Goal: Task Accomplishment & Management: Manage account settings

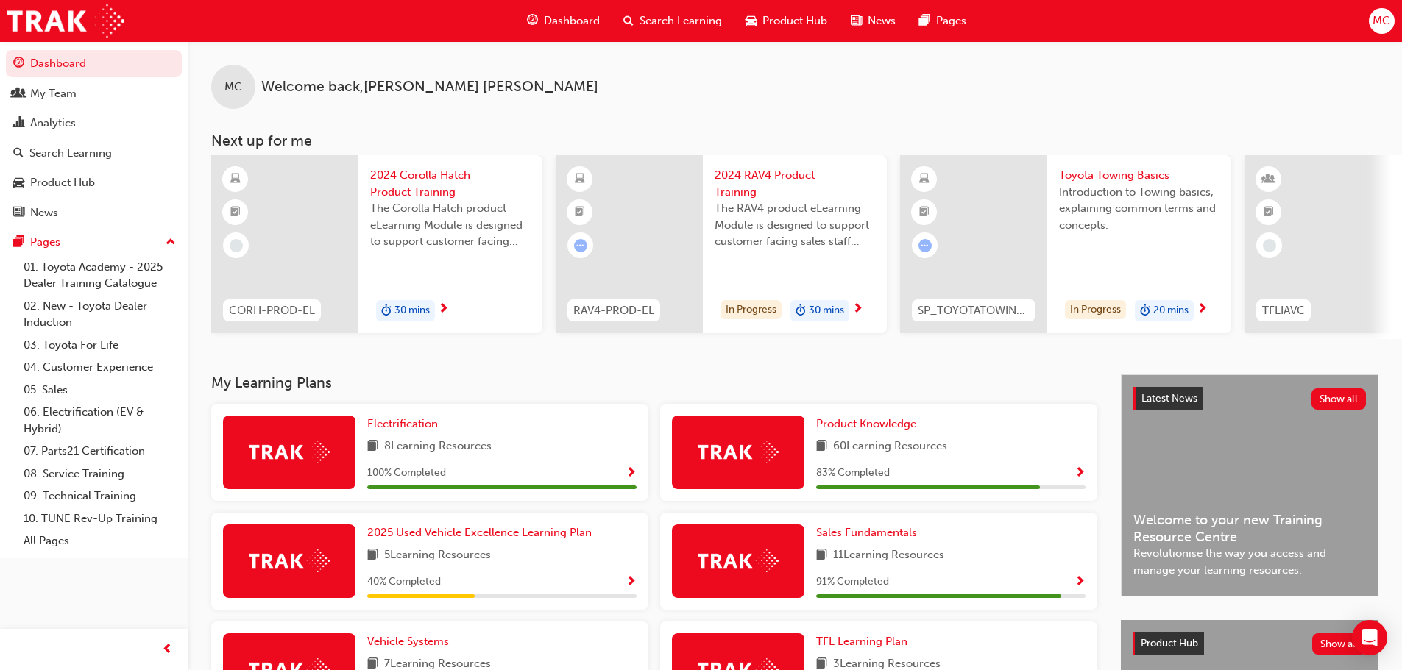
click at [689, 16] on span "Search Learning" at bounding box center [680, 21] width 82 height 17
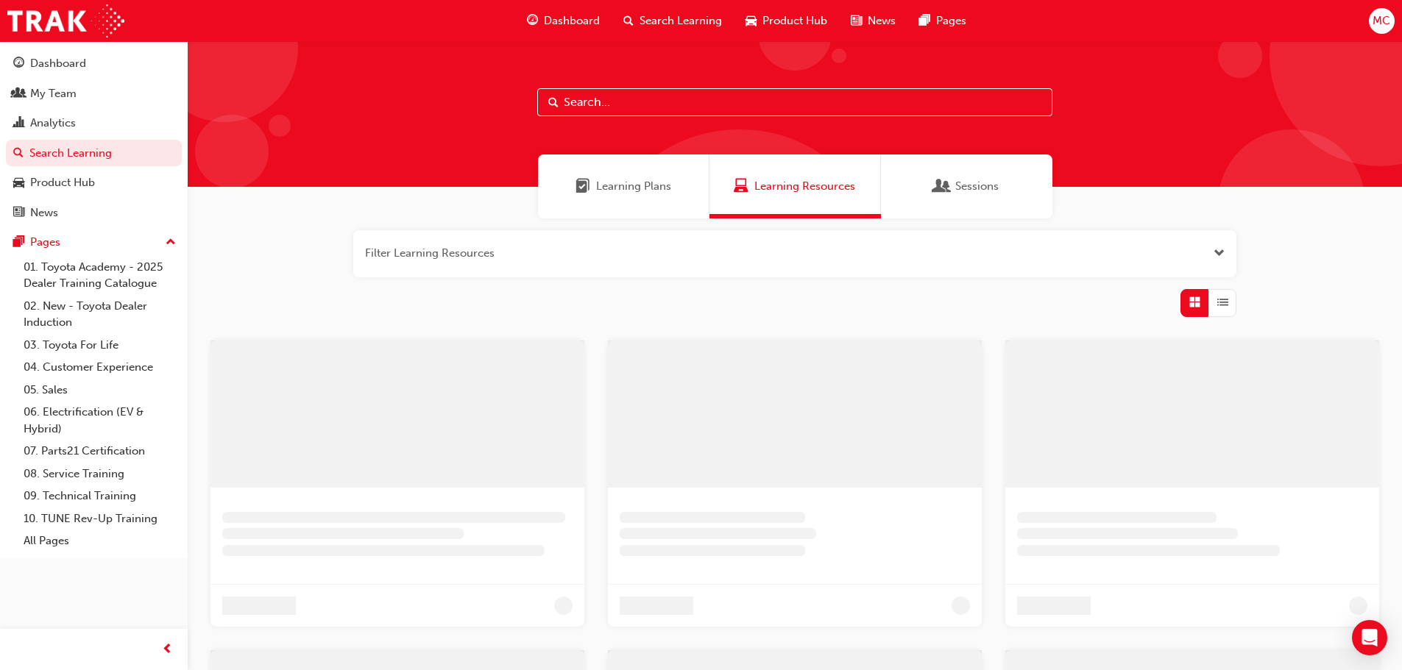
click at [588, 107] on input "text" at bounding box center [794, 102] width 515 height 28
type input "l"
type input "owaf"
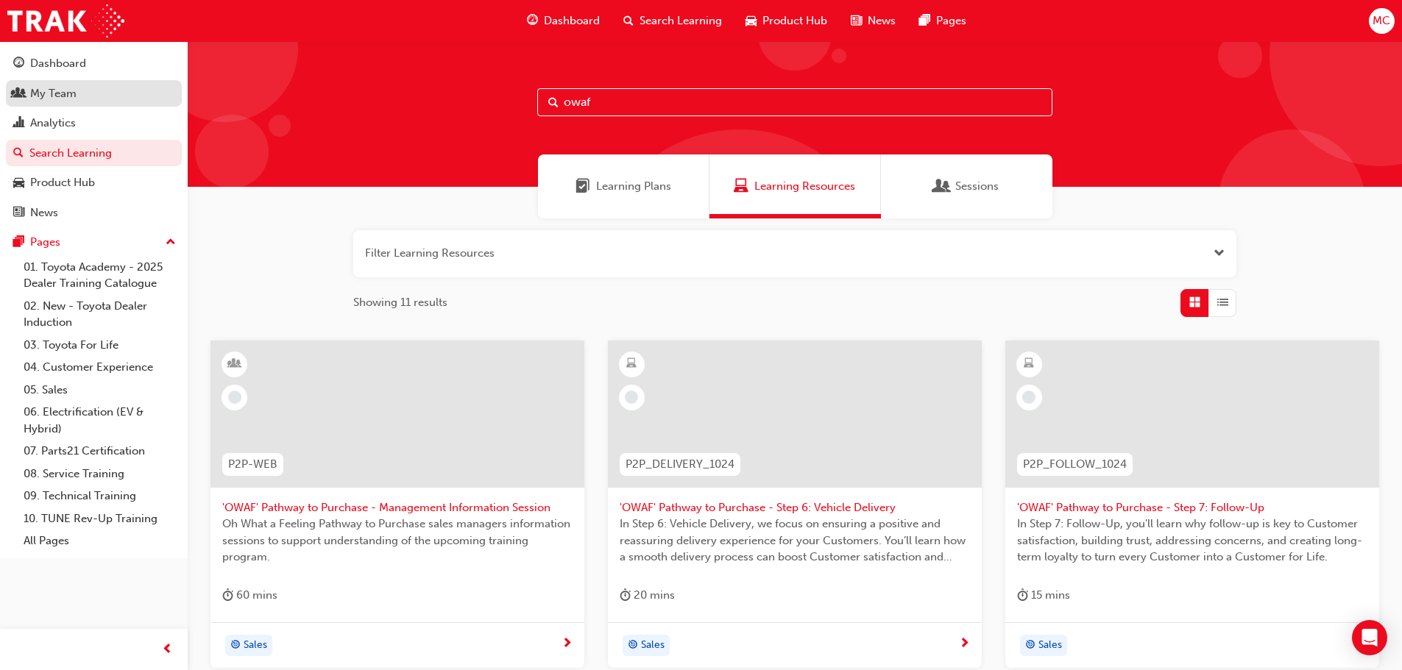
click at [68, 96] on div "My Team" at bounding box center [53, 93] width 46 height 17
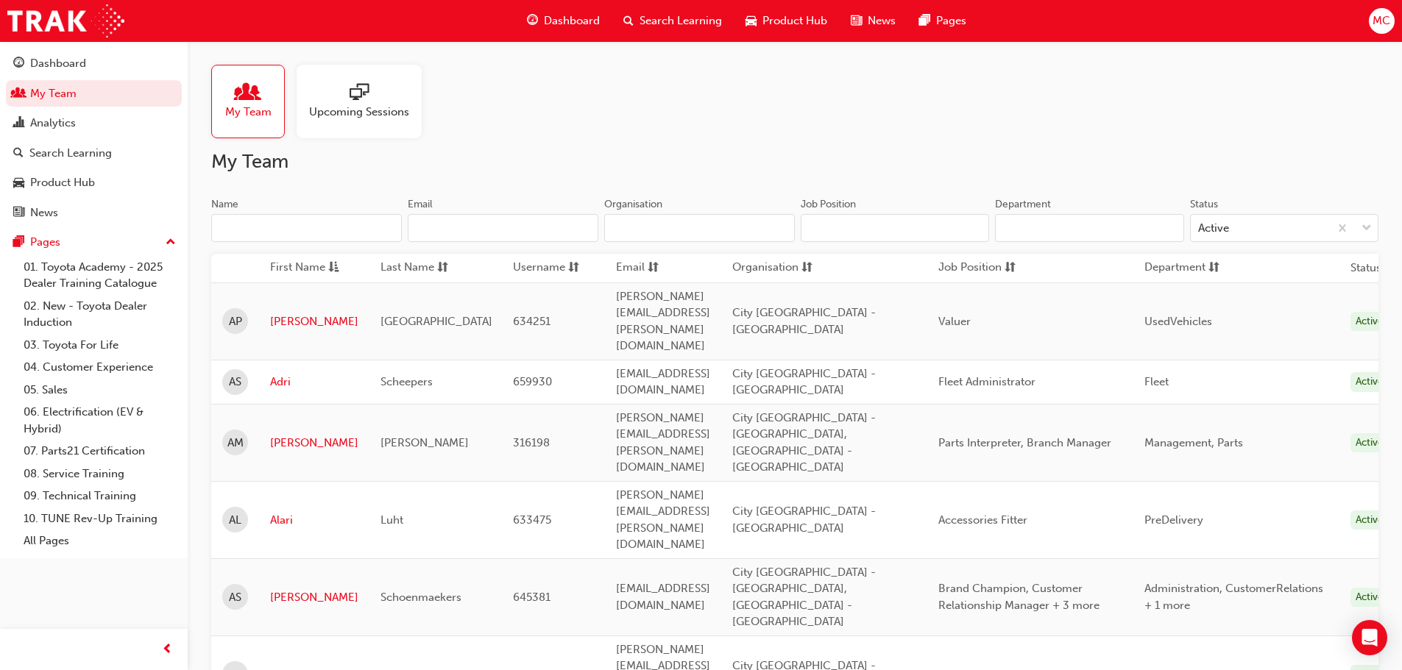
click at [236, 104] on span "My Team" at bounding box center [248, 112] width 46 height 17
click at [264, 235] on input "Name" at bounding box center [306, 228] width 191 height 28
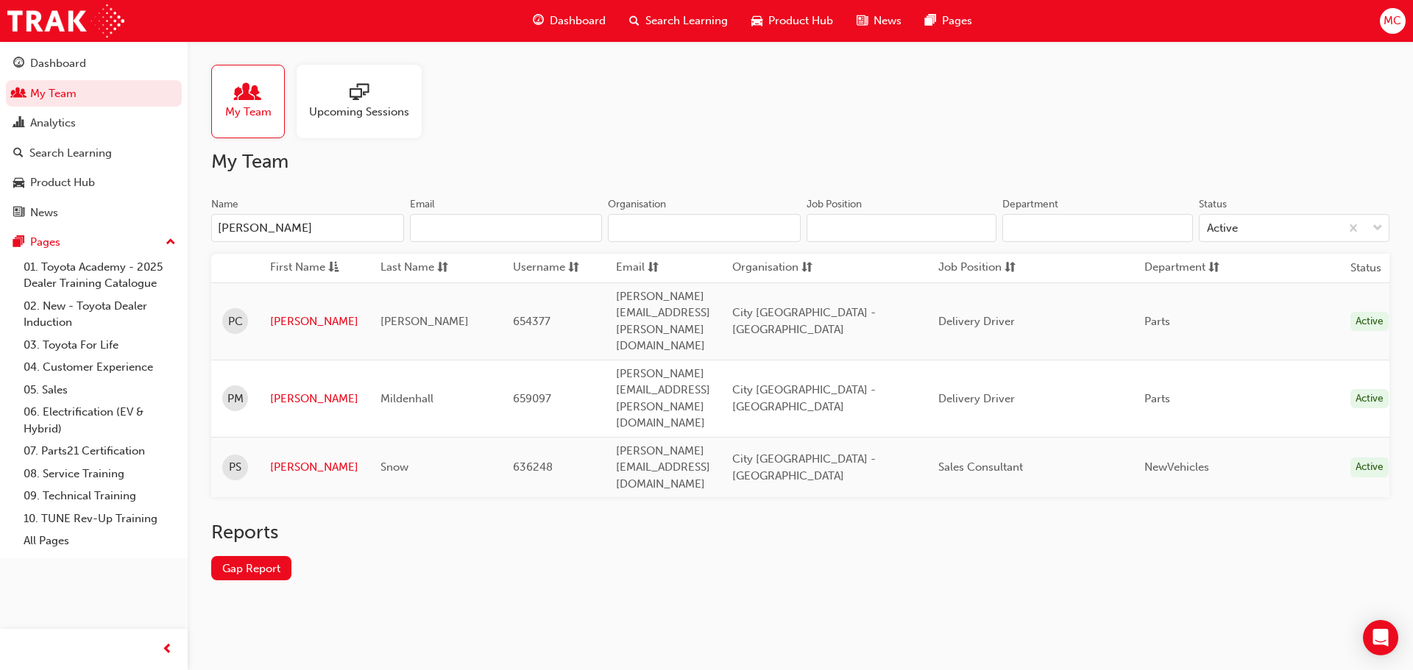
type input "[PERSON_NAME]"
click at [288, 459] on link "[PERSON_NAME]" at bounding box center [314, 467] width 88 height 17
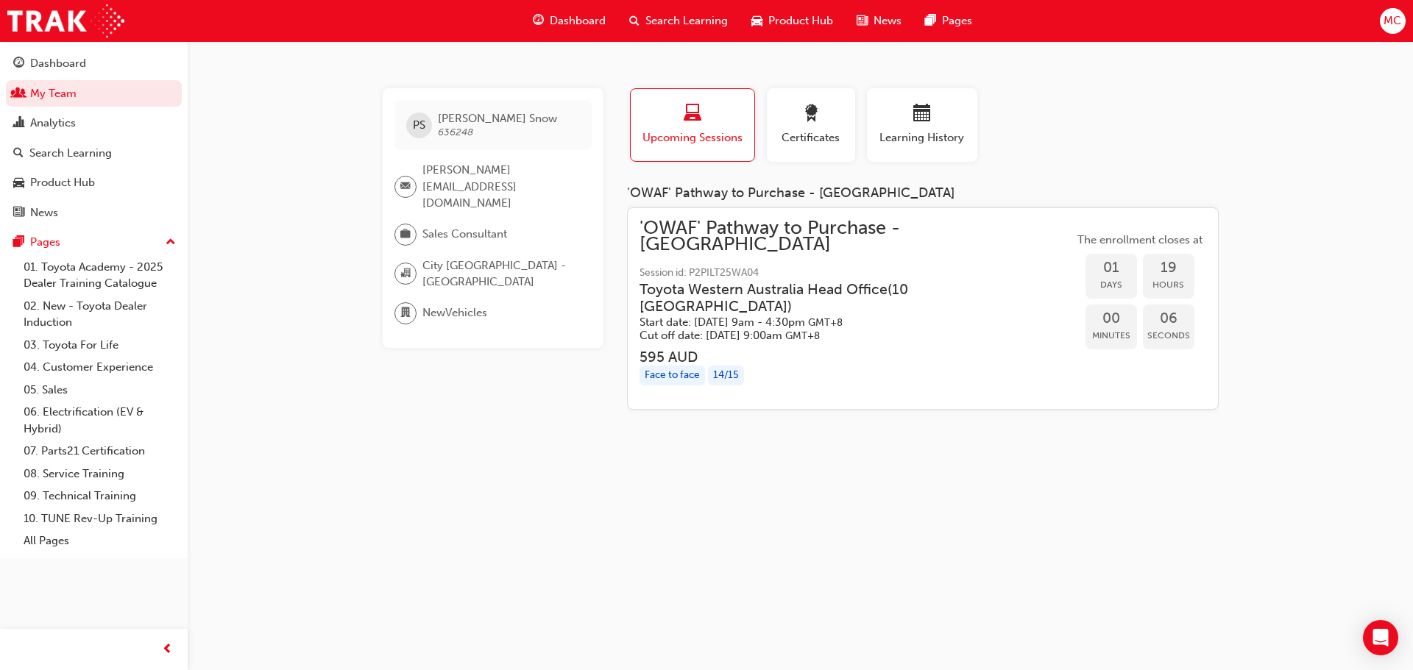
click at [697, 265] on span "Session id: P2PILT25WA04" at bounding box center [856, 273] width 434 height 17
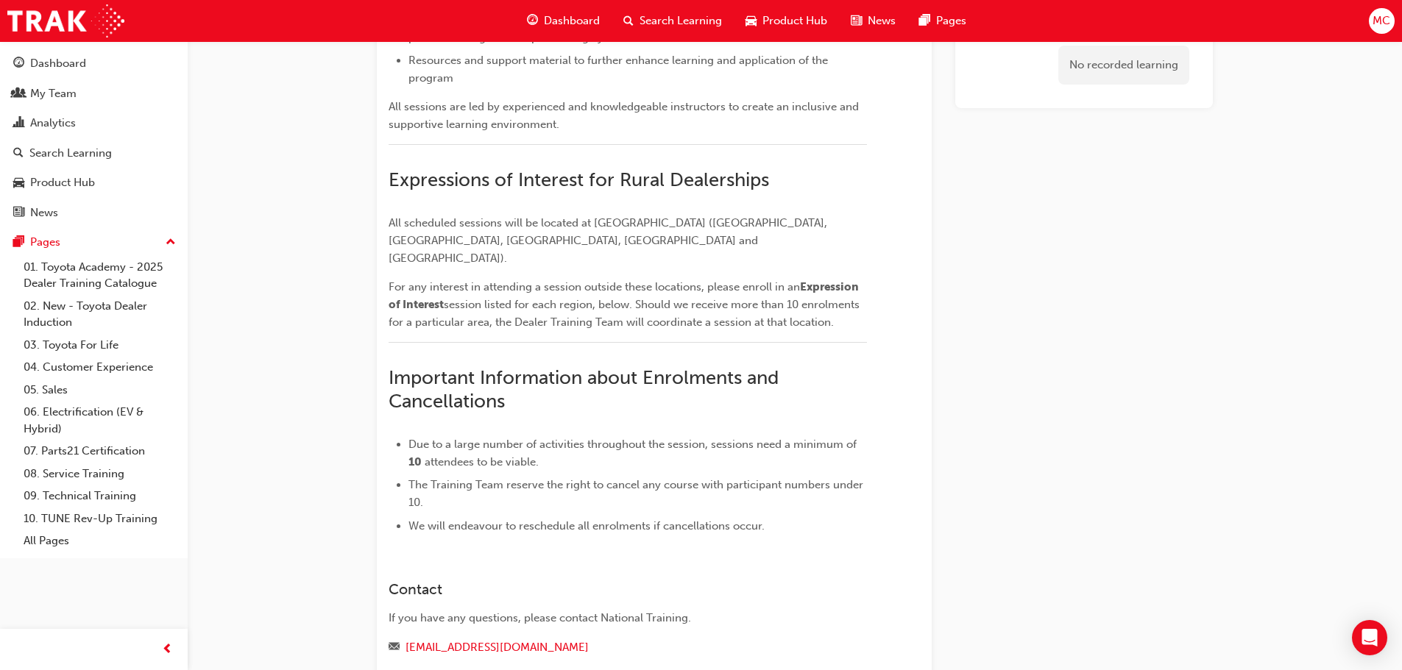
scroll to position [1618, 0]
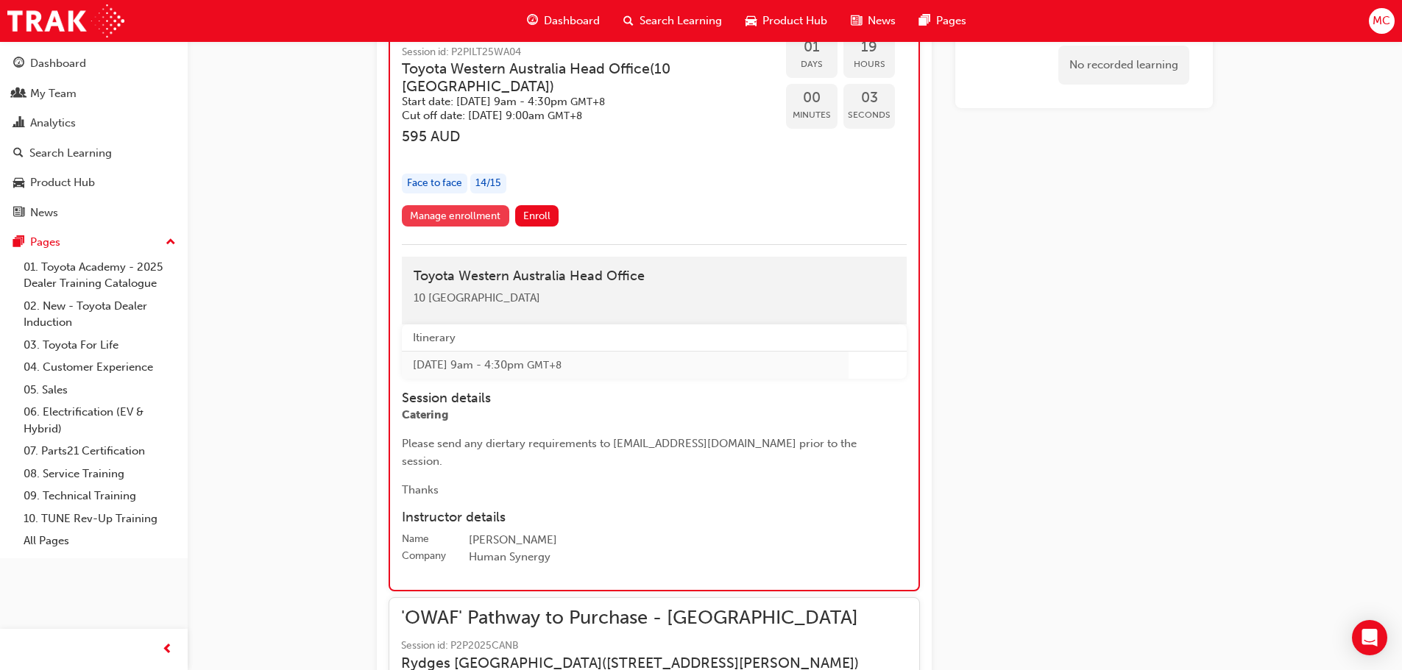
click at [442, 205] on link "Manage enrollment" at bounding box center [455, 215] width 107 height 21
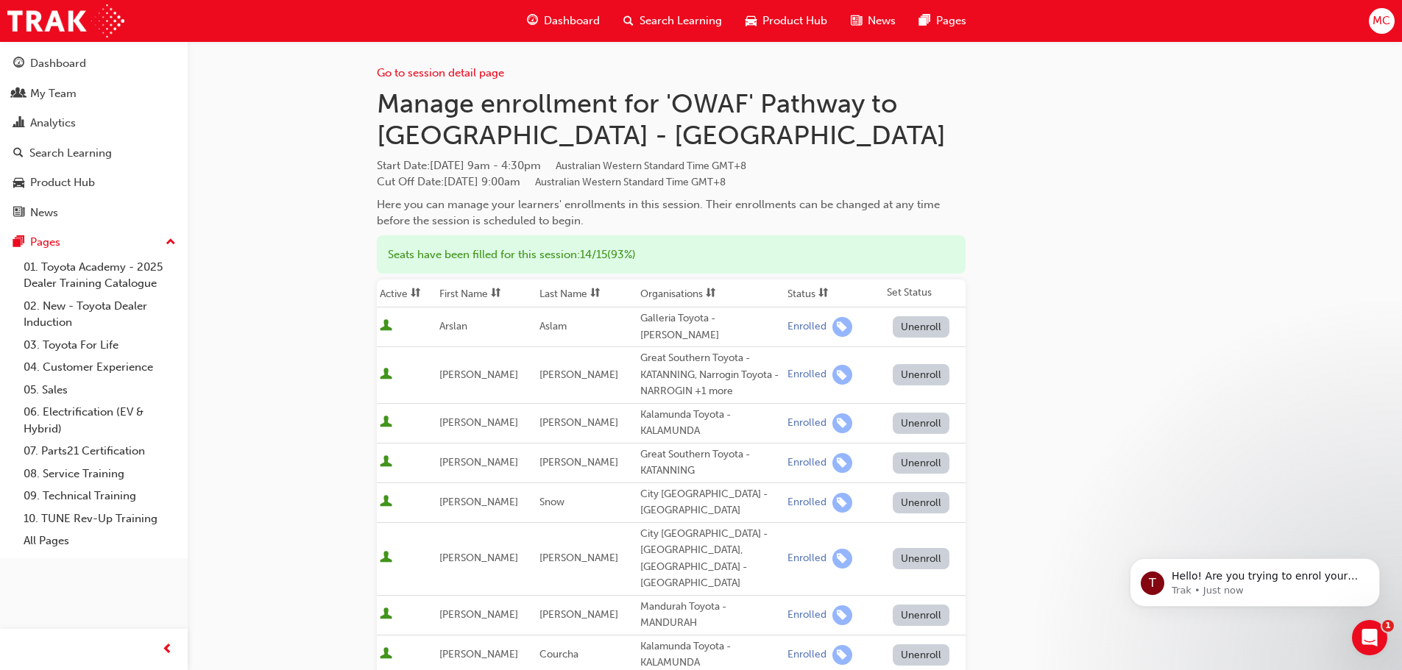
click at [909, 492] on button "Unenroll" at bounding box center [920, 502] width 57 height 21
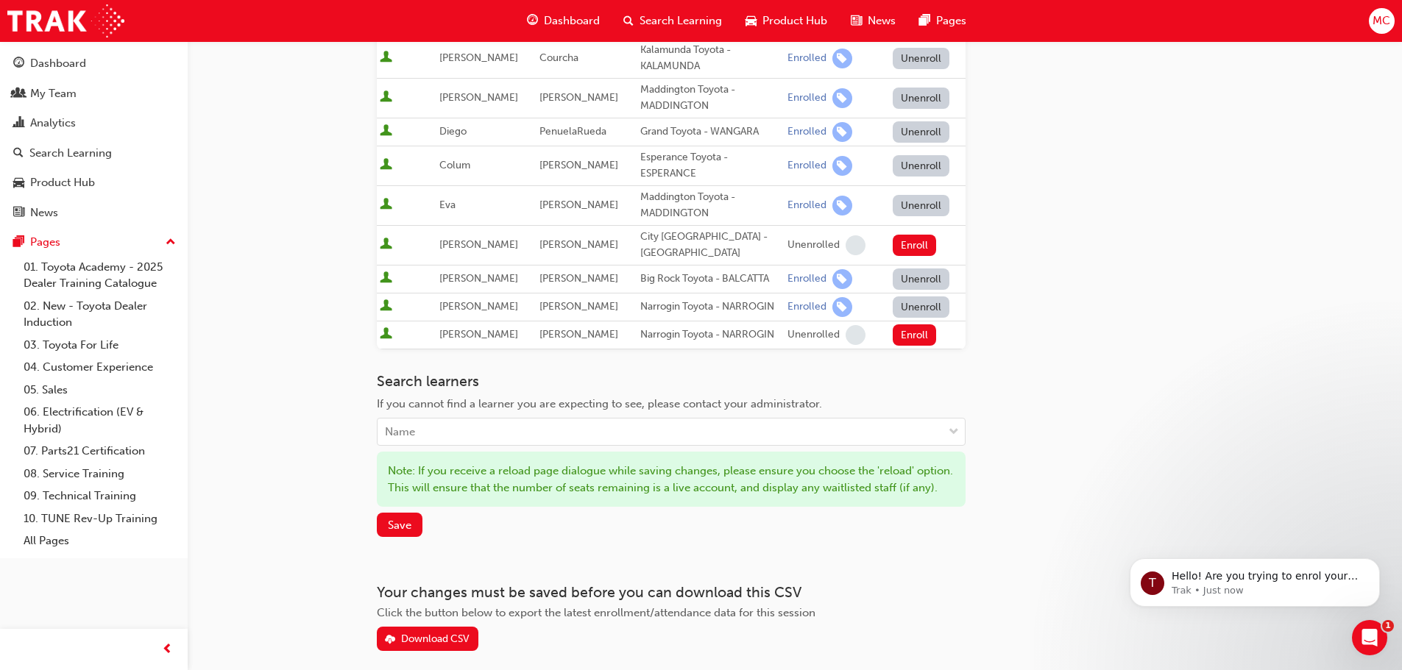
scroll to position [610, 0]
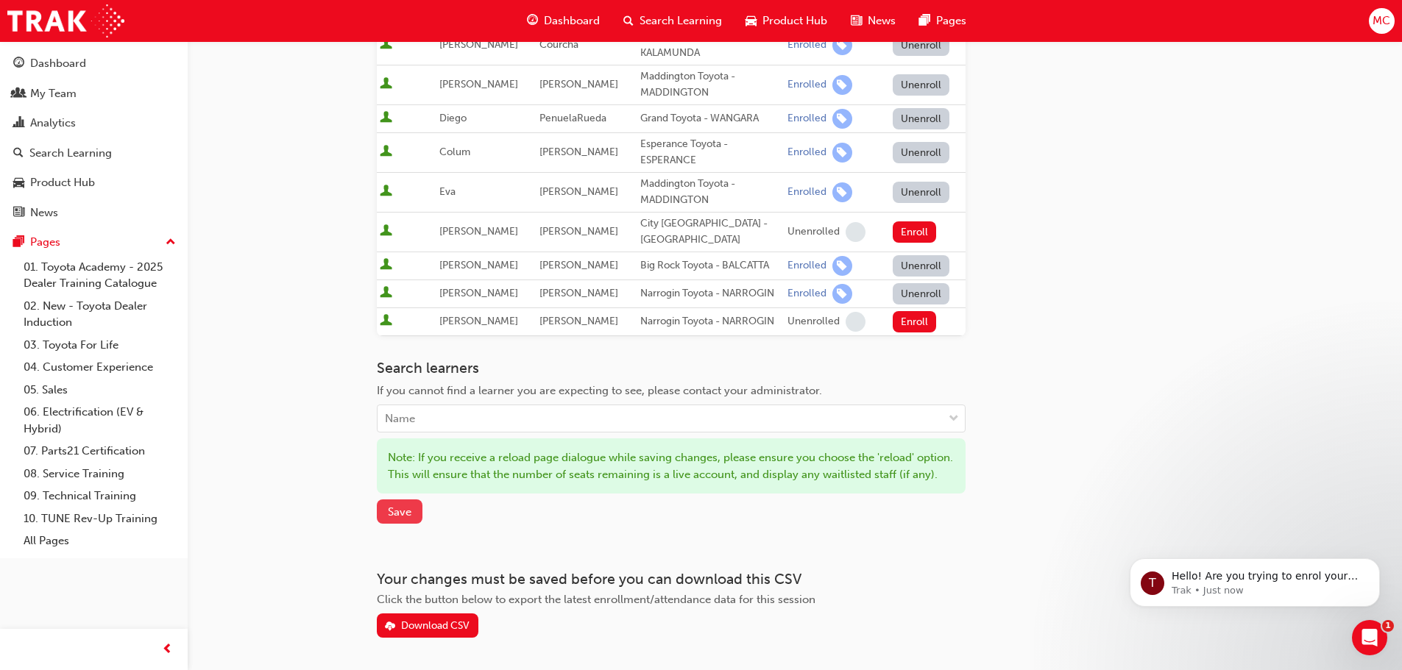
click at [402, 505] on span "Save" at bounding box center [400, 511] width 24 height 13
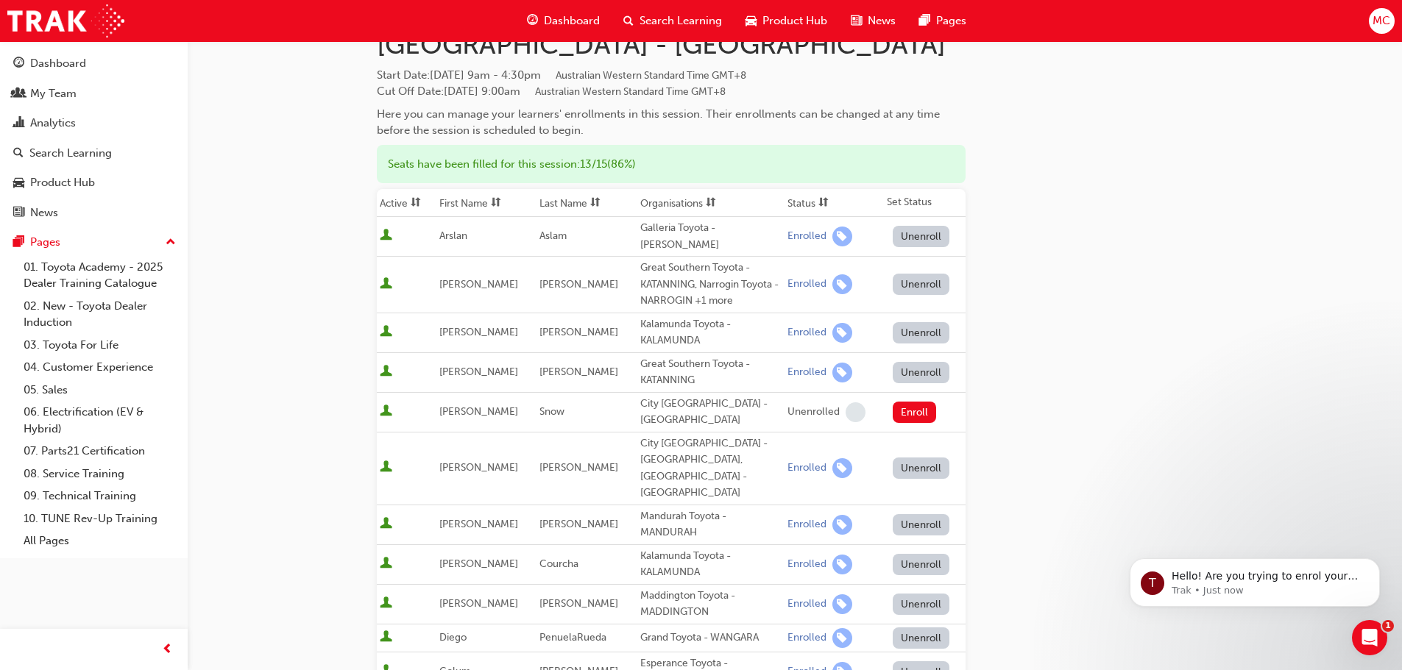
scroll to position [0, 0]
